Goal: Task Accomplishment & Management: Manage account settings

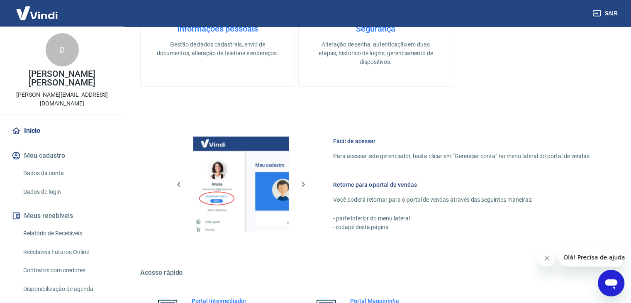
scroll to position [438, 0]
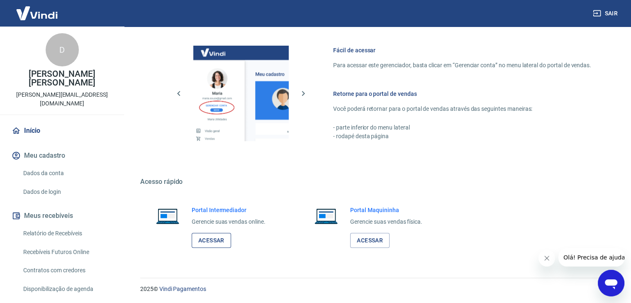
click at [212, 235] on link "Acessar" at bounding box center [211, 240] width 39 height 15
